Goal: Book appointment/travel/reservation

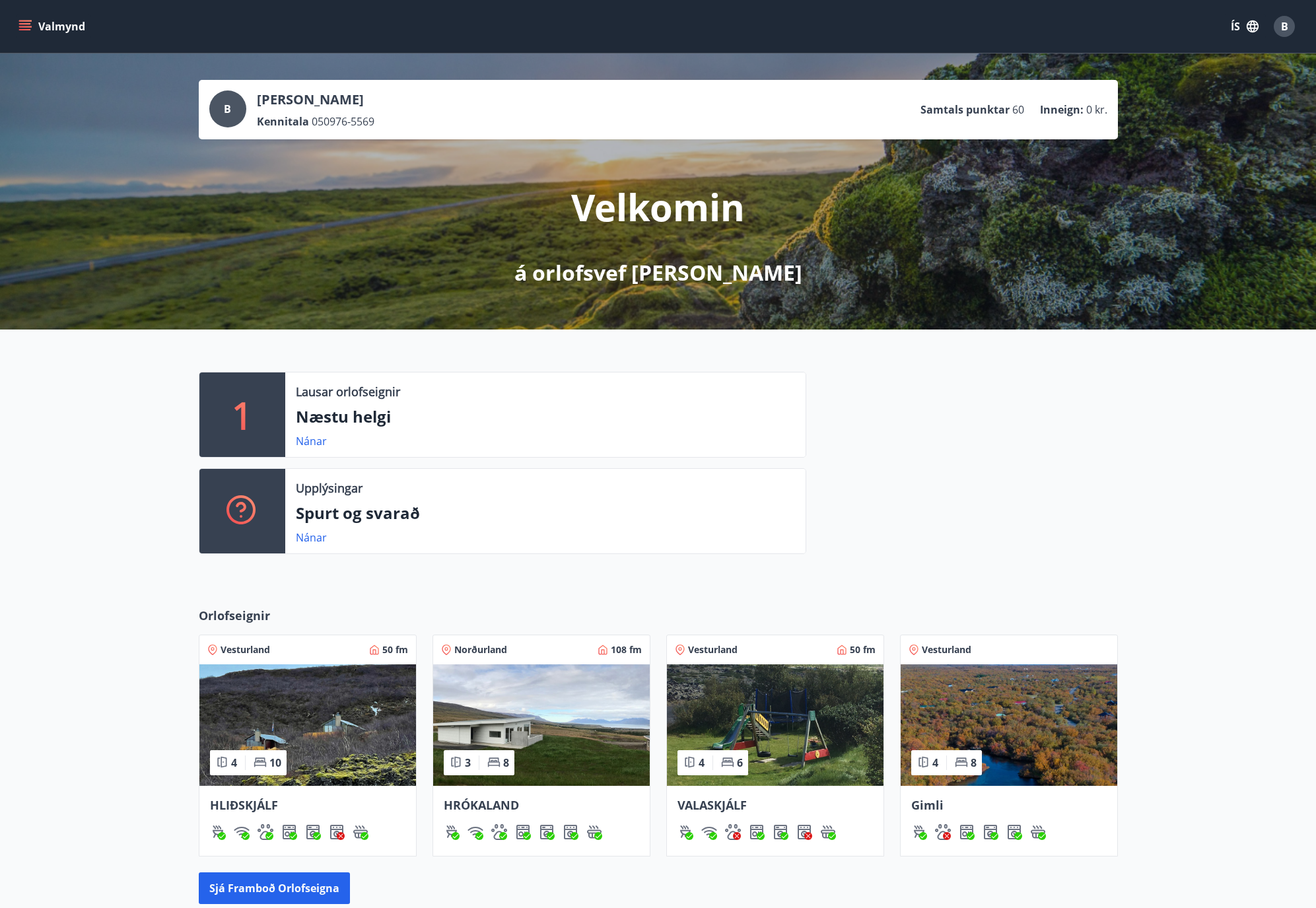
click at [367, 426] on p "Næstu helgi" at bounding box center [545, 416] width 499 height 23
click at [304, 440] on link "Nánar" at bounding box center [312, 440] width 31 height 15
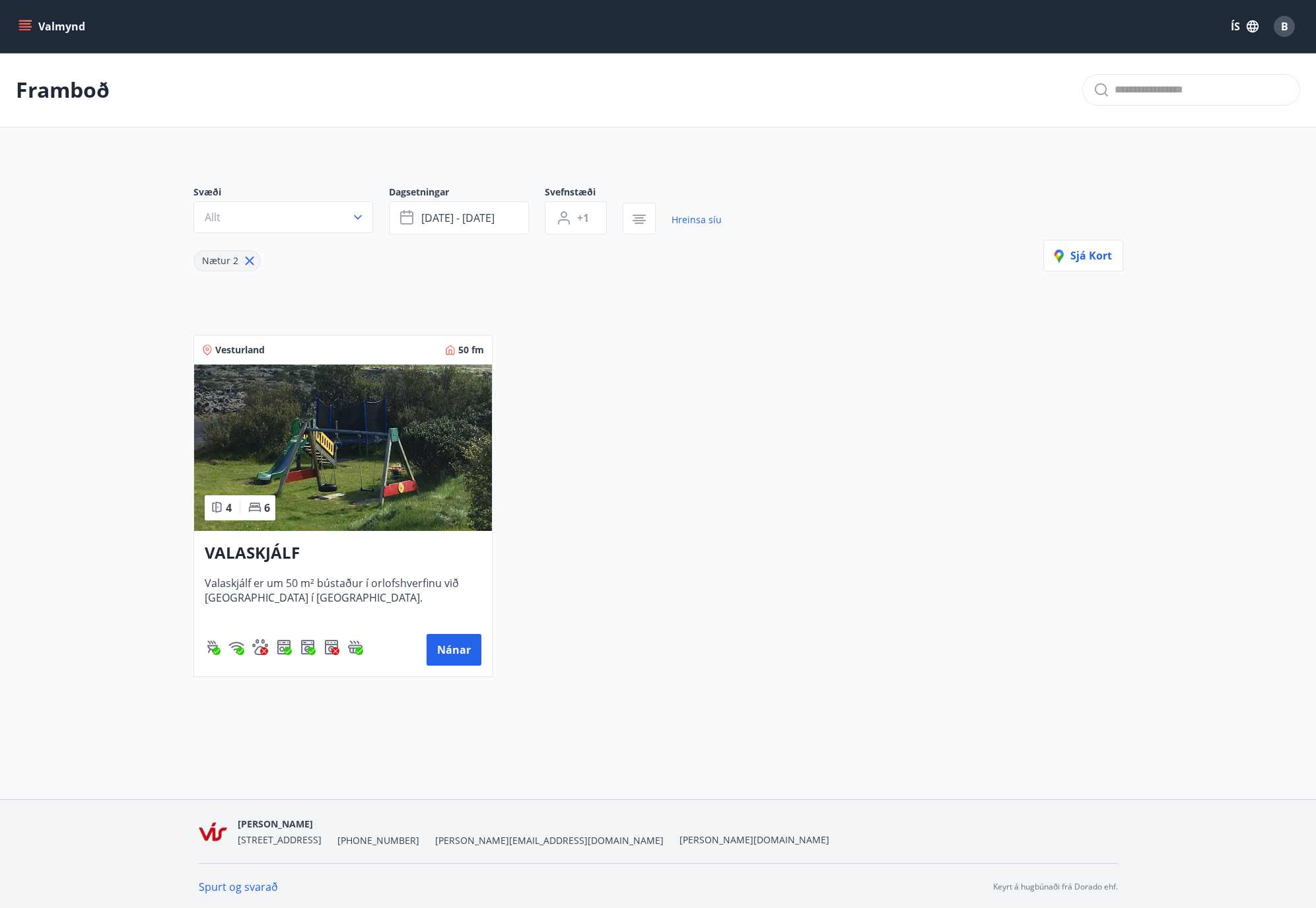
click at [729, 500] on div "Vesturland 50 fm 4 6 VALASKJÁLF Valaskjálf er um 50 m² bústaður í orlofshverfin…" at bounding box center [650, 497] width 945 height 358
click at [25, 21] on icon "menu" at bounding box center [26, 21] width 15 height 1
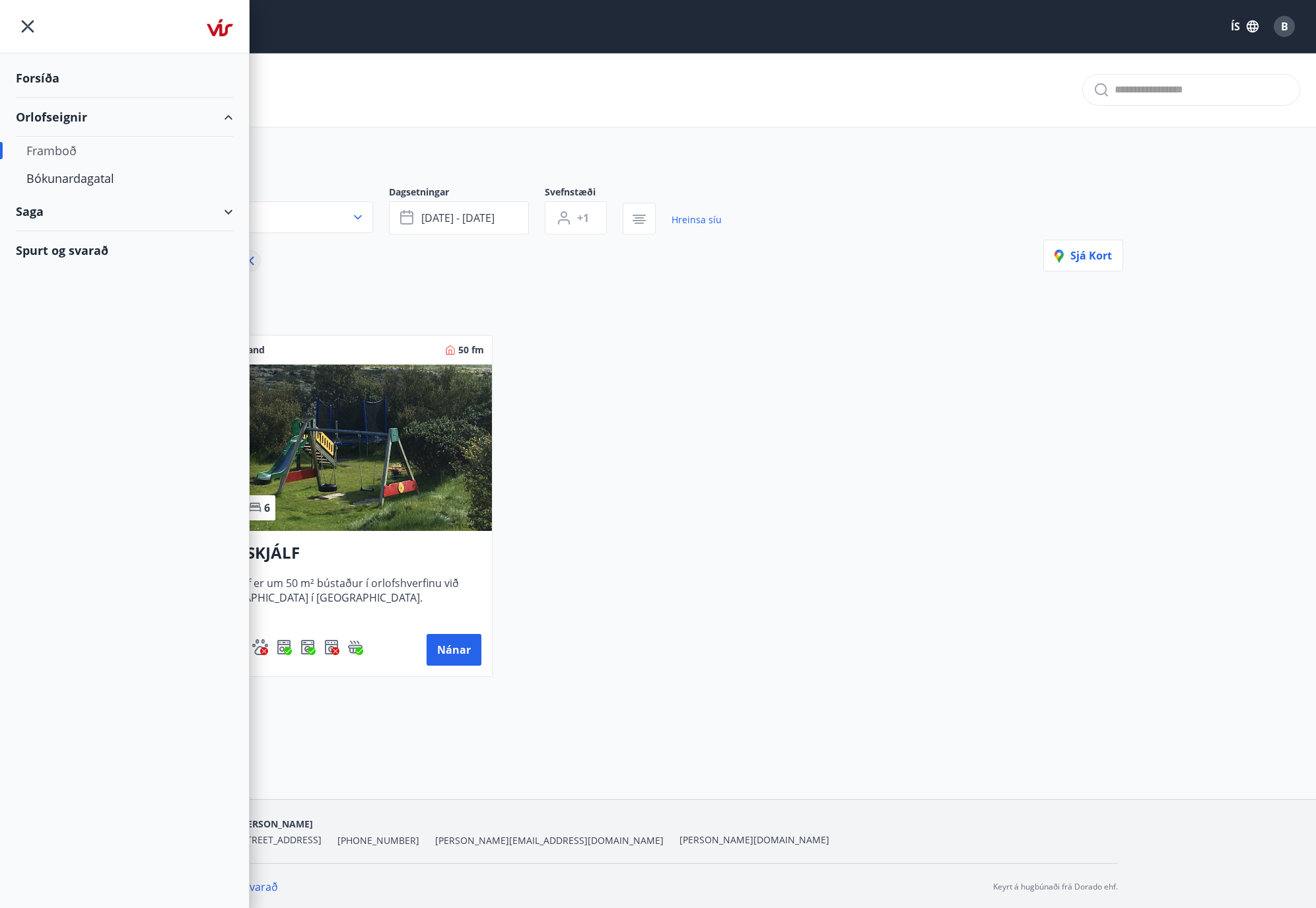
click at [59, 120] on div "Orlofseignir" at bounding box center [125, 118] width 218 height 39
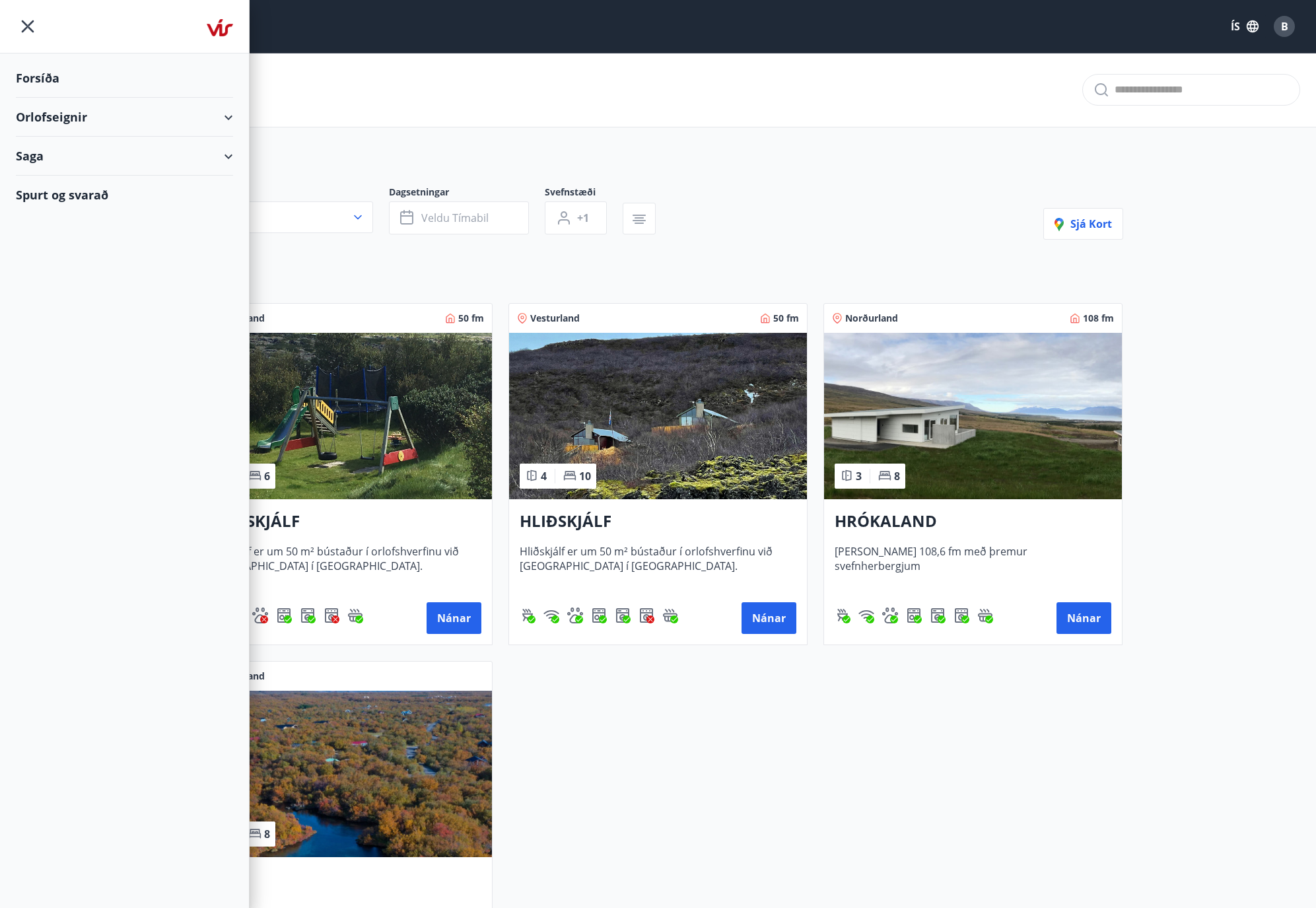
type input "*"
click at [59, 120] on div "Orlofseignir" at bounding box center [125, 118] width 218 height 39
click at [47, 86] on div "Forsíða" at bounding box center [125, 78] width 218 height 39
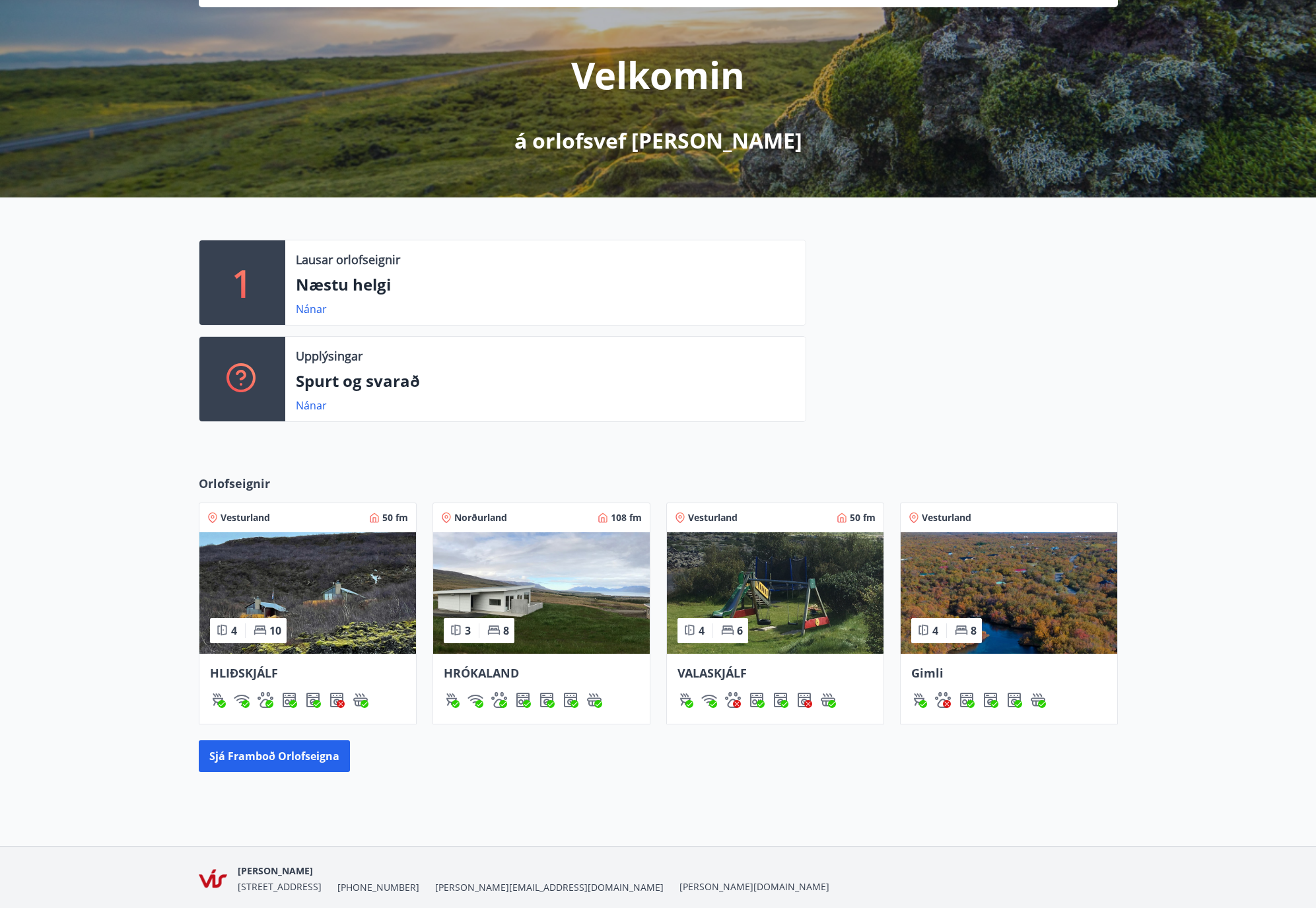
click at [516, 593] on img at bounding box center [541, 593] width 217 height 122
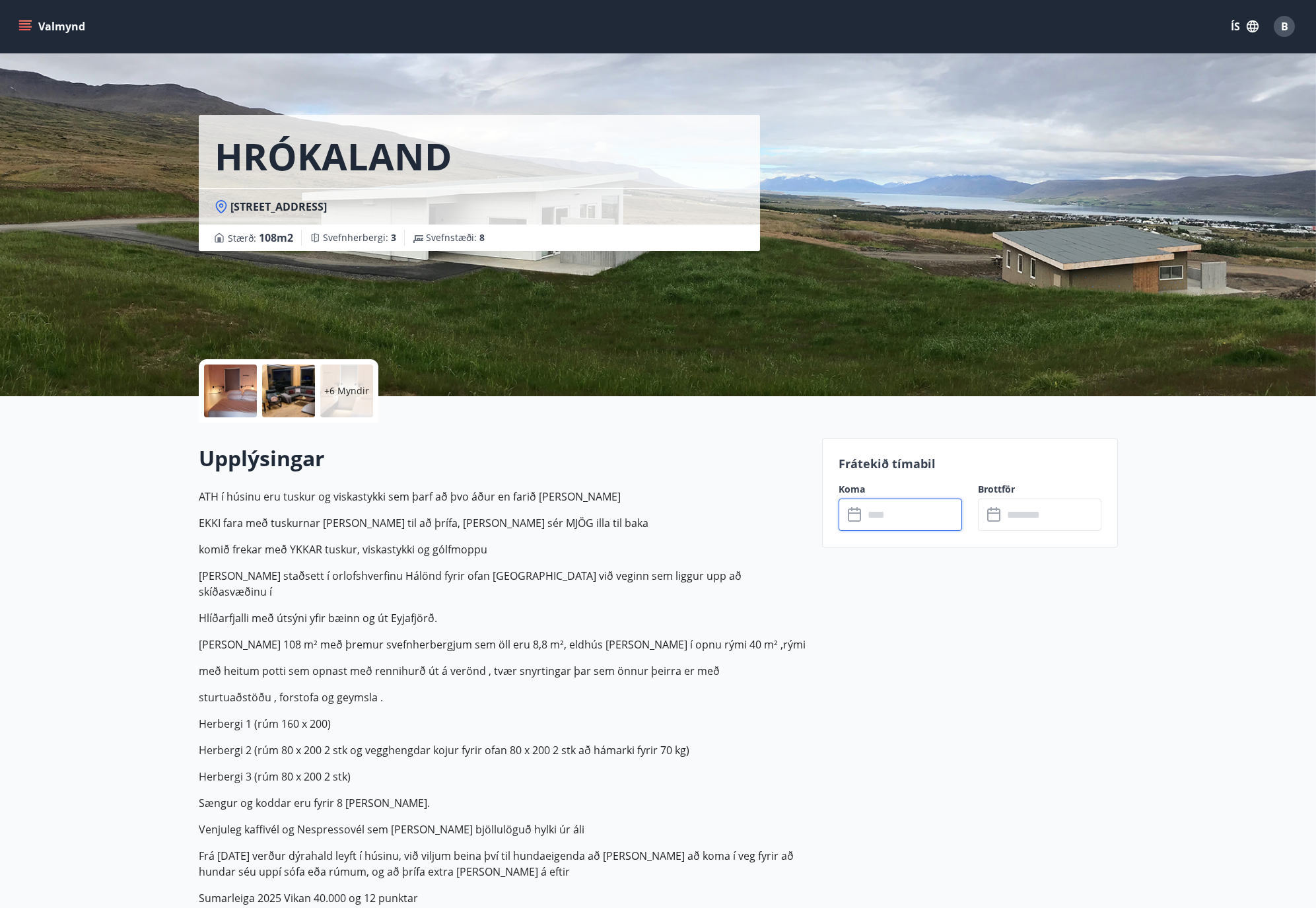
click at [936, 525] on input "text" at bounding box center [913, 514] width 98 height 32
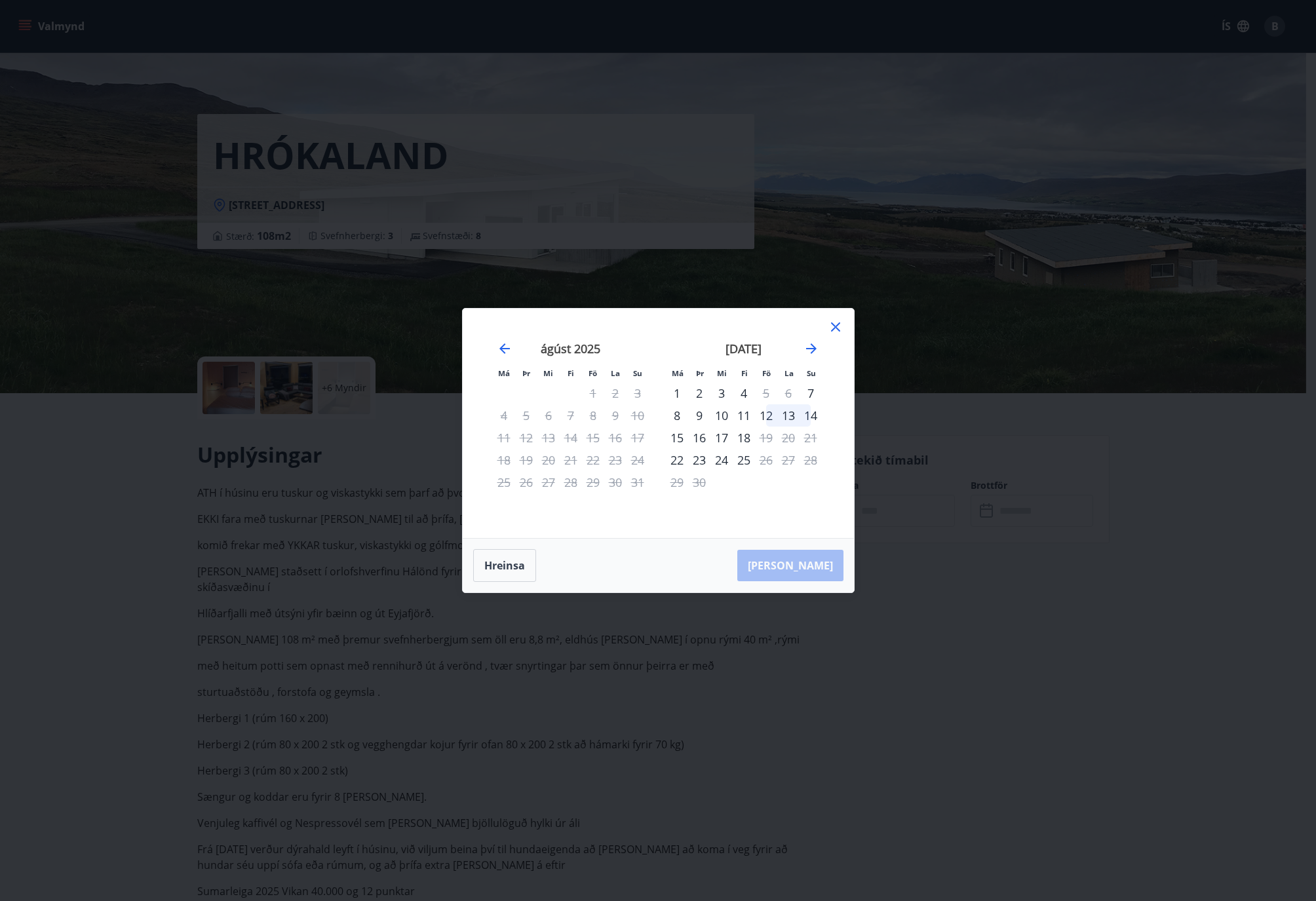
click at [836, 329] on icon at bounding box center [836, 327] width 16 height 16
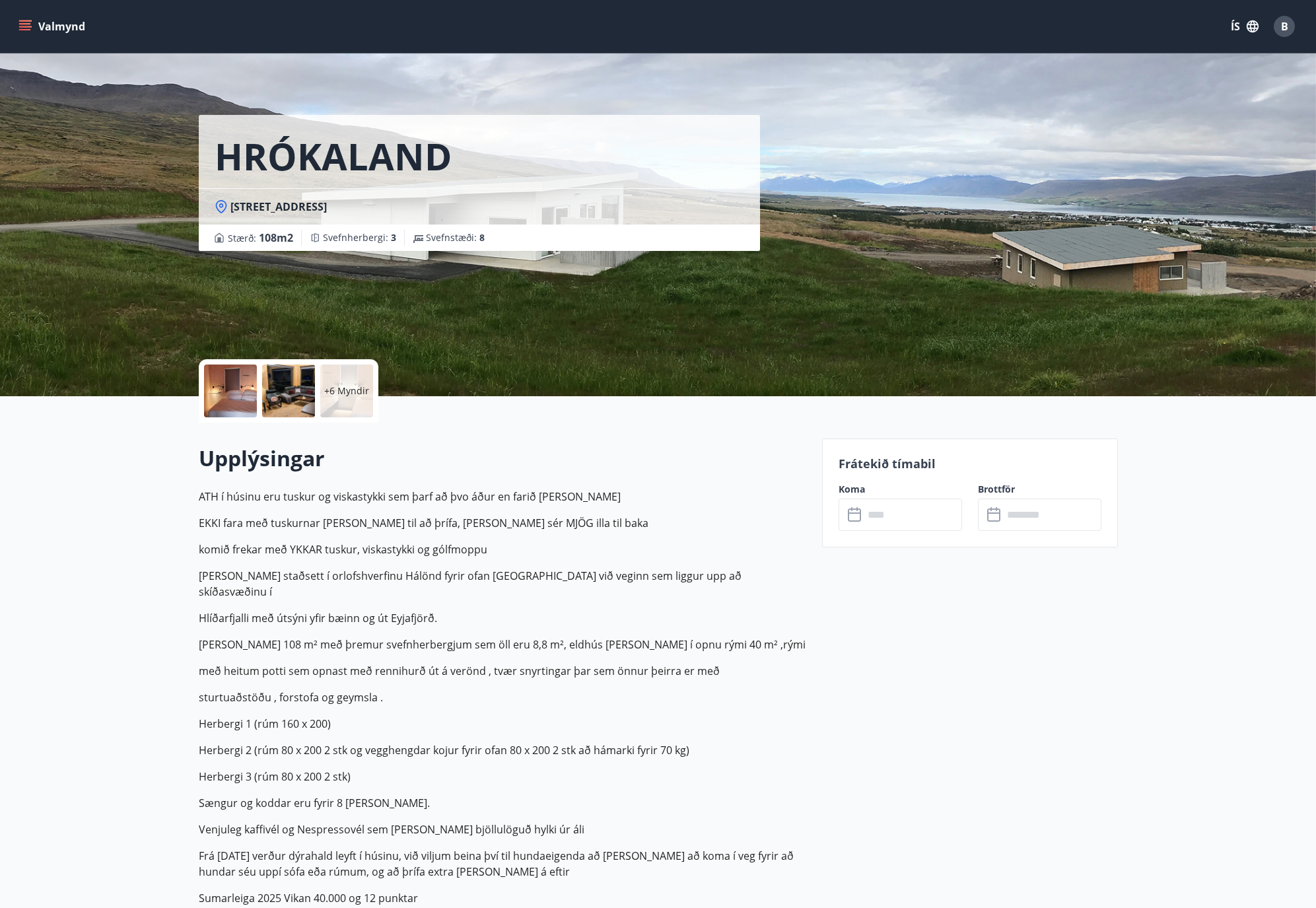
click at [33, 32] on button "Valmynd" at bounding box center [53, 26] width 75 height 24
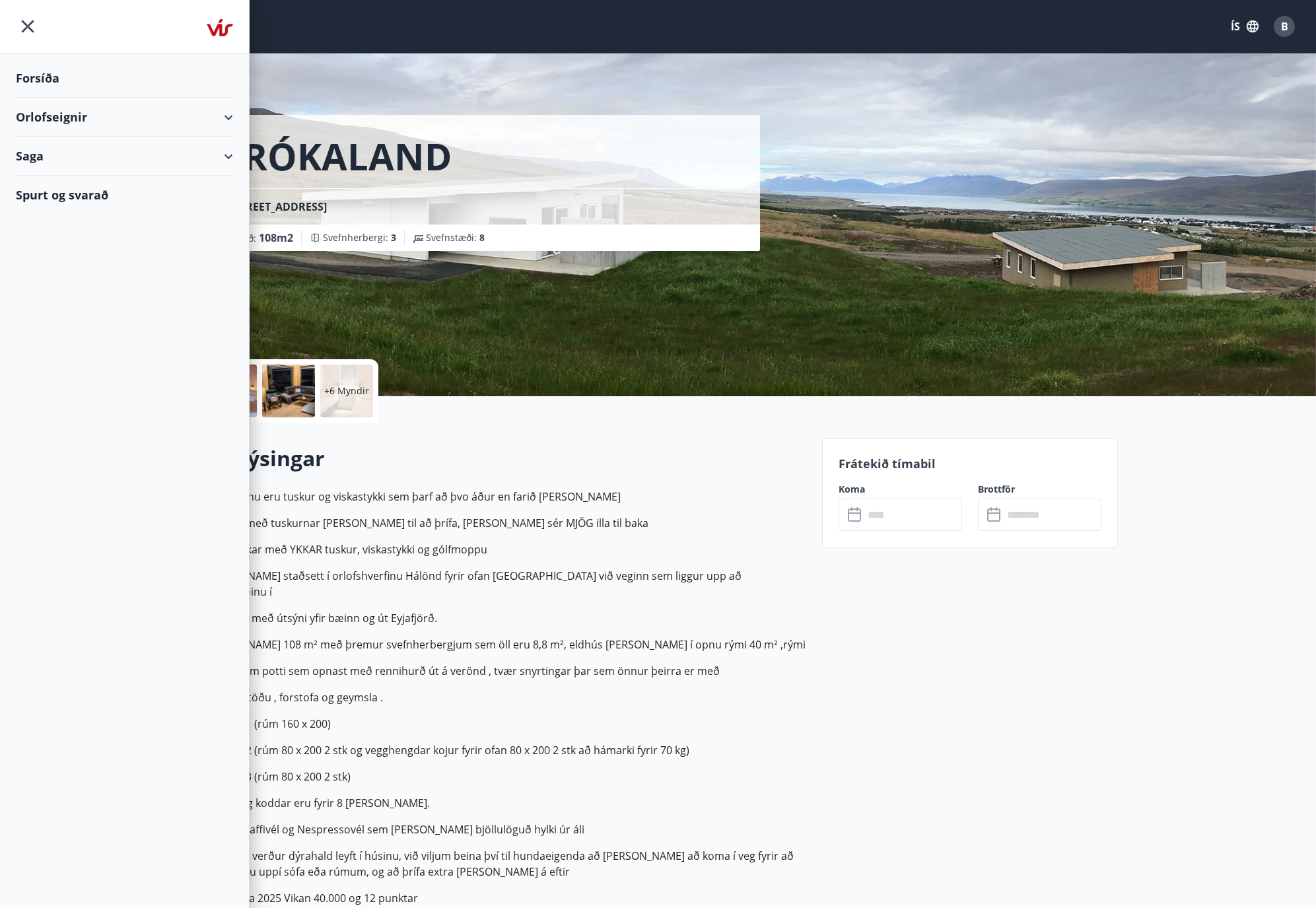
click at [80, 114] on div "Orlofseignir" at bounding box center [125, 118] width 218 height 39
click at [66, 153] on div "Framboð" at bounding box center [125, 150] width 196 height 27
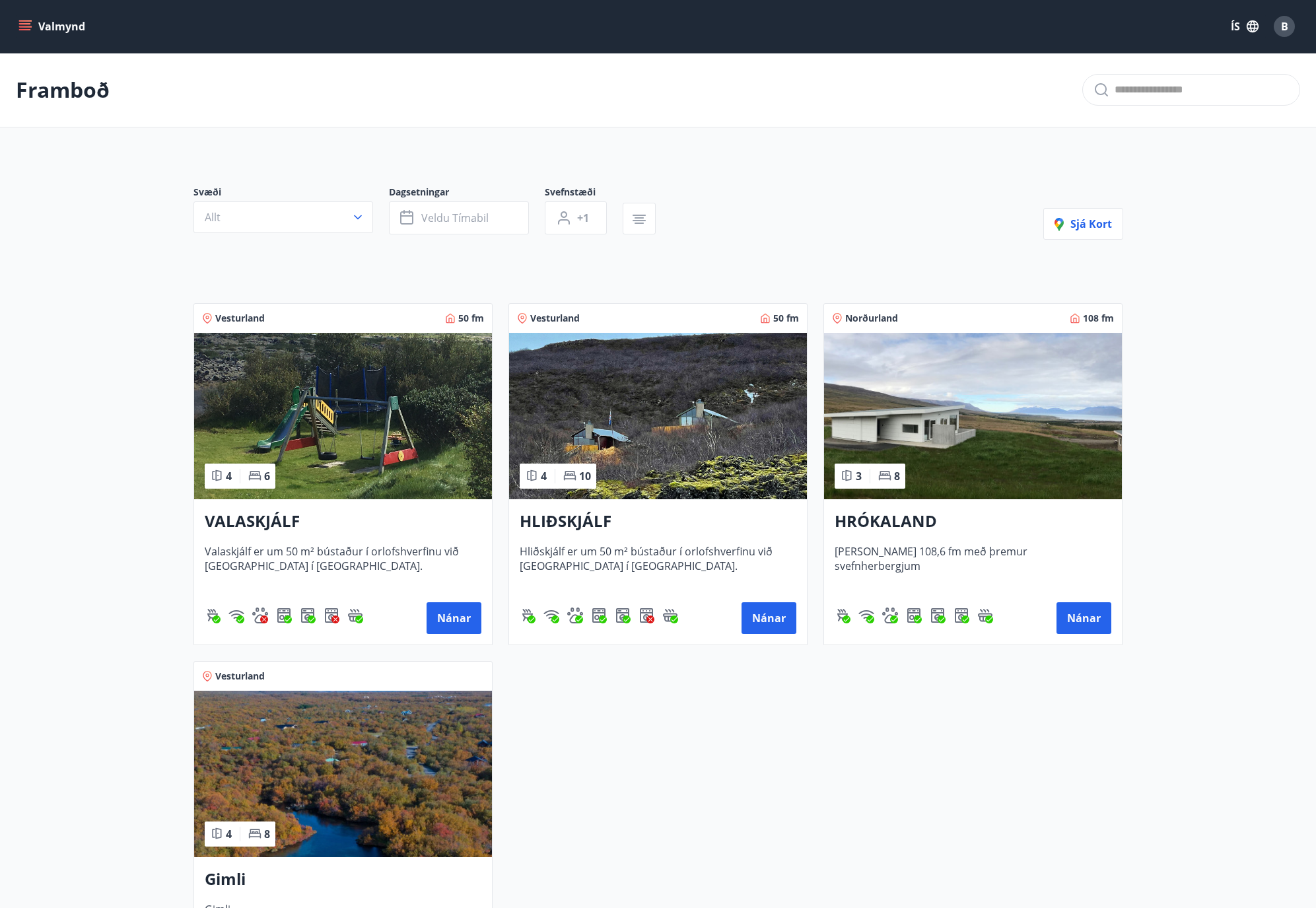
click at [347, 771] on img at bounding box center [343, 774] width 298 height 167
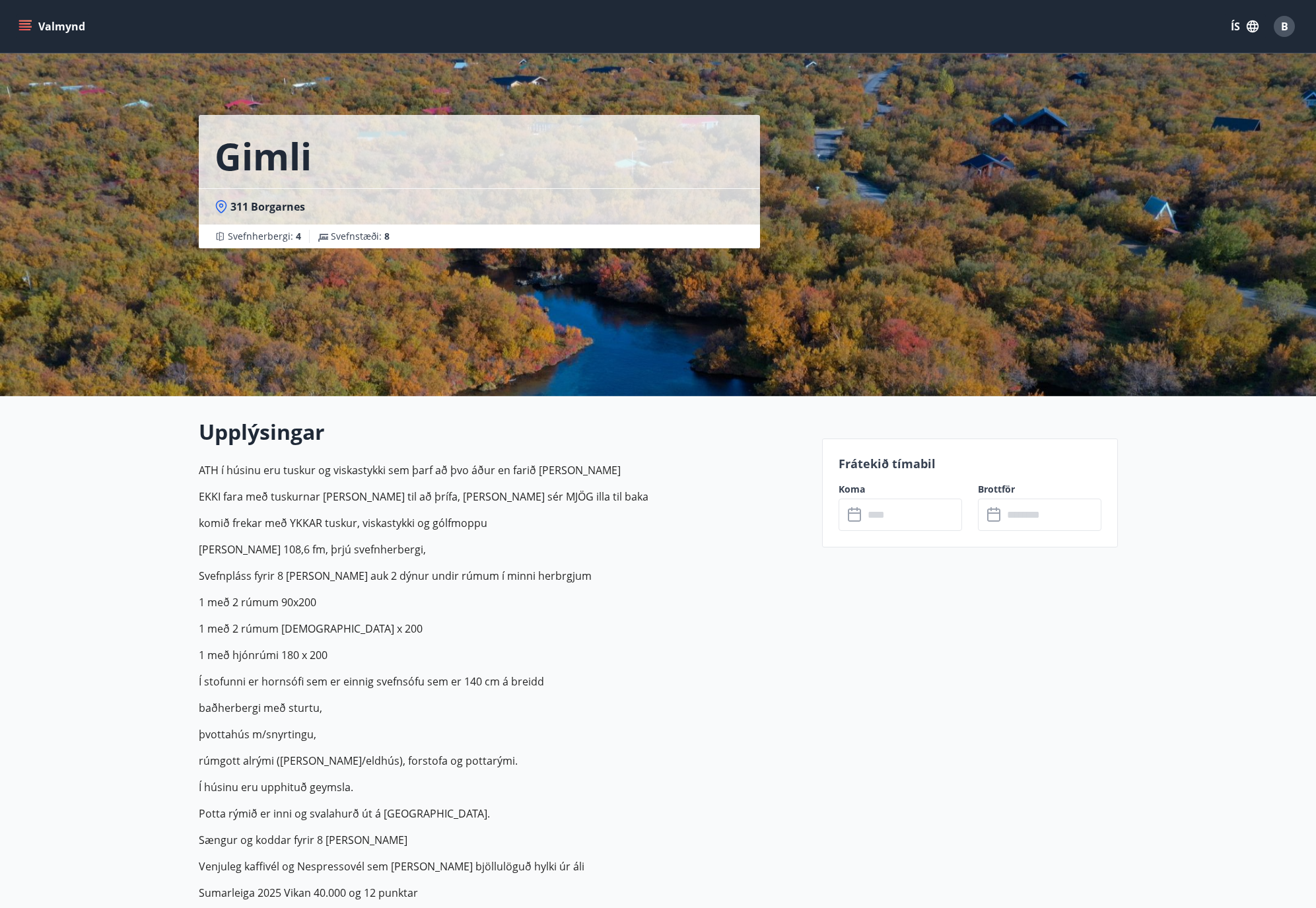
click at [903, 517] on input "text" at bounding box center [913, 514] width 98 height 32
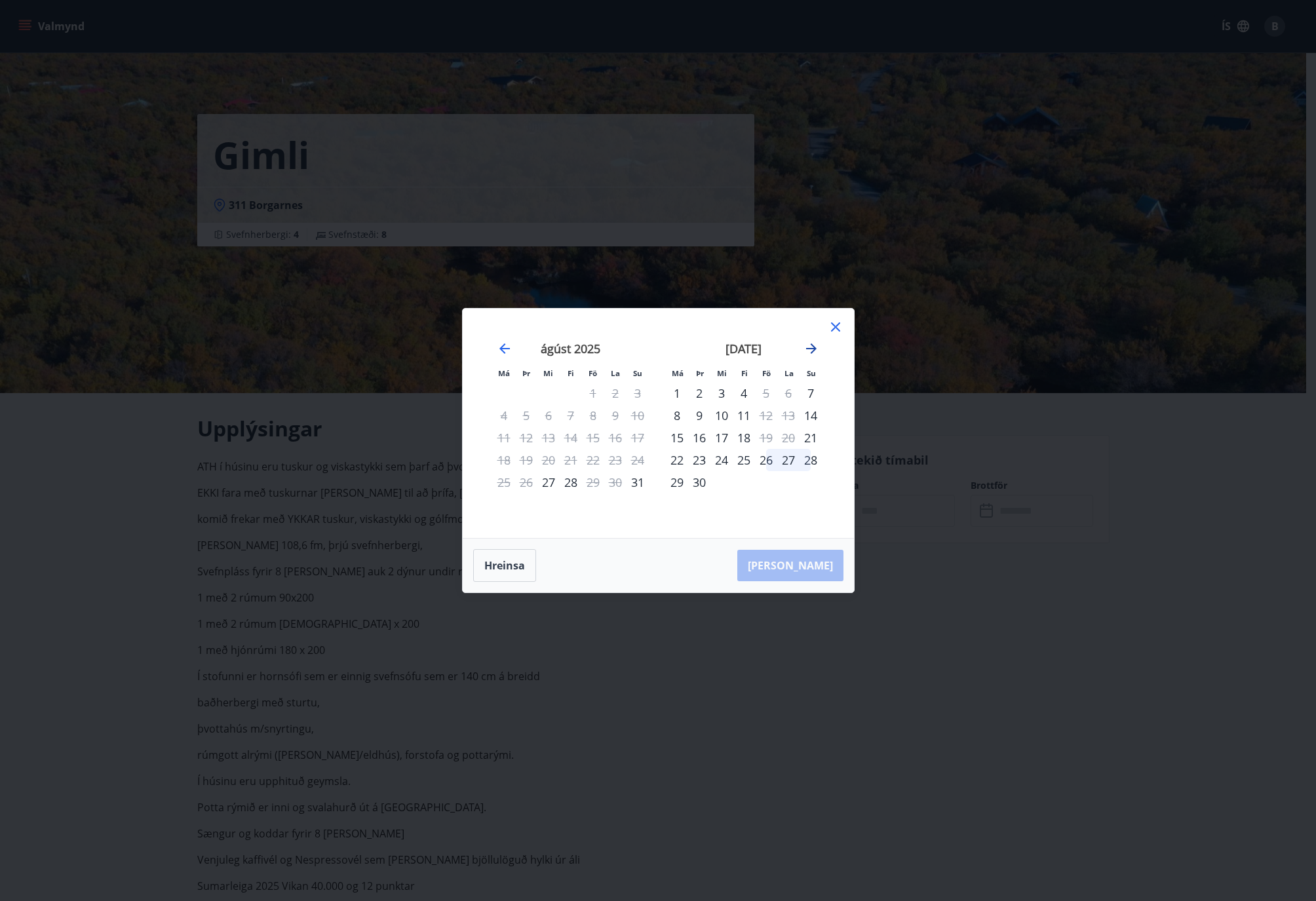
click at [807, 344] on icon "Move forward to switch to the next month." at bounding box center [812, 348] width 16 height 16
click at [810, 346] on icon "Move forward to switch to the next month." at bounding box center [812, 348] width 16 height 16
